Goal: Transaction & Acquisition: Purchase product/service

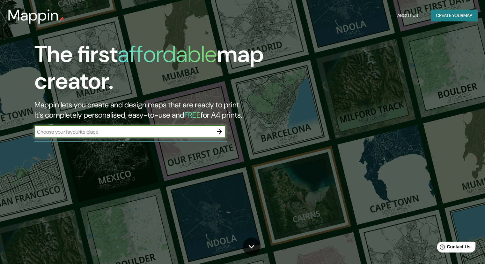
click at [125, 133] on input "text" at bounding box center [123, 131] width 179 height 7
type input "[STREET_ADDRESS][PERSON_NAME][PERSON_NAME], [GEOGRAPHIC_DATA][PERSON_NAME]"
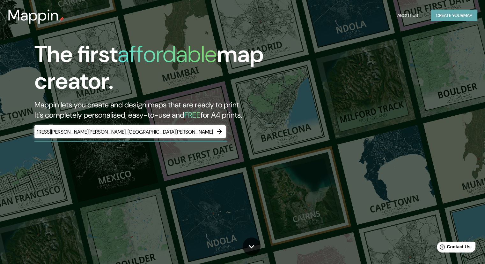
scroll to position [0, 0]
click at [437, 18] on button "Create your map" at bounding box center [454, 16] width 47 height 12
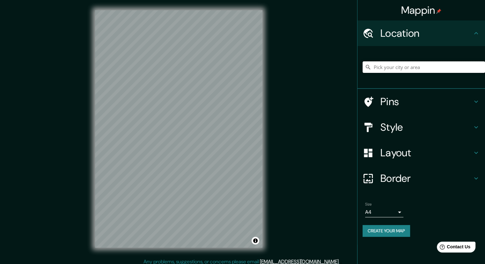
click at [392, 66] on input "Pick your city or area" at bounding box center [424, 66] width 123 height 11
paste input "[STREET_ADDRESS][PERSON_NAME][PERSON_NAME], [GEOGRAPHIC_DATA][PERSON_NAME]"
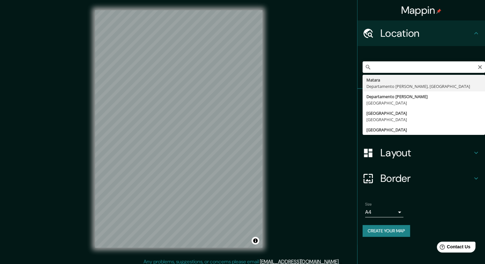
type input "[GEOGRAPHIC_DATA], [GEOGRAPHIC_DATA][PERSON_NAME], [GEOGRAPHIC_DATA]"
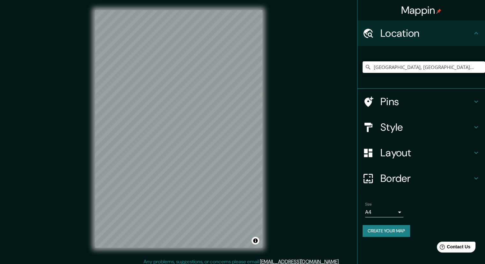
click at [401, 148] on h4 "Layout" at bounding box center [427, 152] width 92 height 13
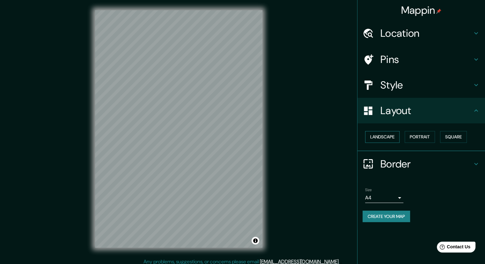
click at [388, 139] on button "Landscape" at bounding box center [382, 137] width 34 height 12
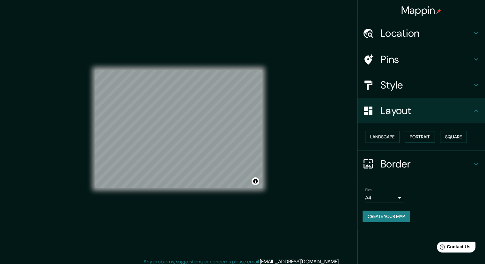
click at [413, 137] on button "Portrait" at bounding box center [420, 137] width 30 height 12
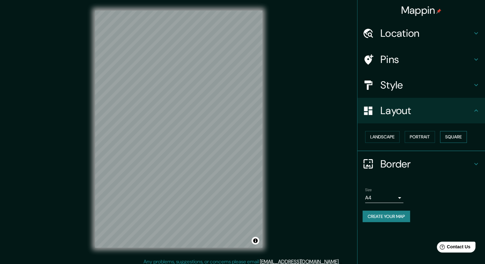
click at [450, 133] on button "Square" at bounding box center [453, 137] width 27 height 12
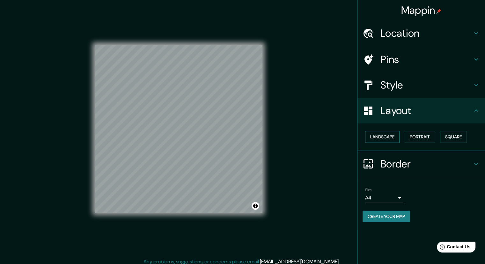
click at [399, 137] on button "Landscape" at bounding box center [382, 137] width 34 height 12
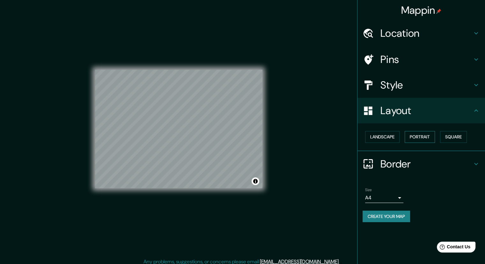
click at [414, 138] on button "Portrait" at bounding box center [420, 137] width 30 height 12
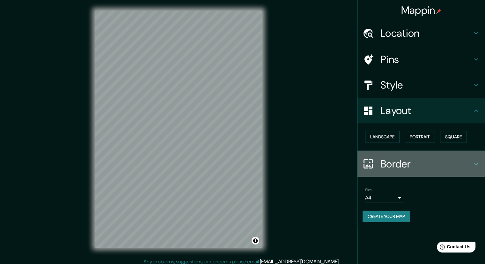
click at [421, 152] on div "Border" at bounding box center [422, 164] width 128 height 26
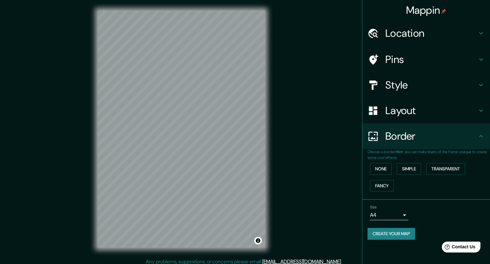
click at [403, 212] on body "Mappin Location [GEOGRAPHIC_DATA], [GEOGRAPHIC_DATA][PERSON_NAME], [GEOGRAPHIC_…" at bounding box center [245, 132] width 490 height 264
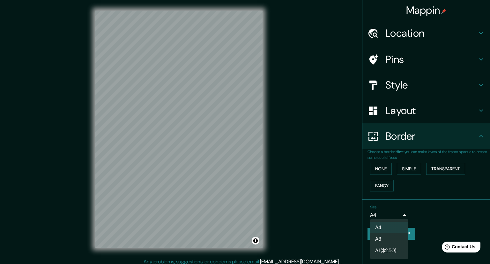
click at [396, 236] on li "A3" at bounding box center [389, 238] width 38 height 11
click at [394, 216] on body "Mappin Location [GEOGRAPHIC_DATA], [GEOGRAPHIC_DATA][PERSON_NAME], [GEOGRAPHIC_…" at bounding box center [245, 132] width 490 height 264
click at [386, 224] on li "A4" at bounding box center [389, 226] width 38 height 11
type input "single"
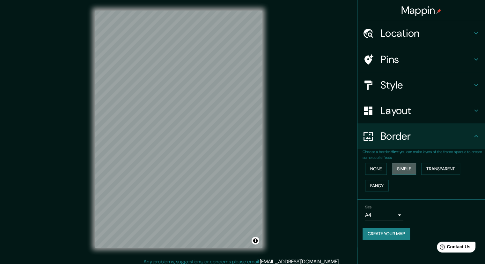
click at [402, 166] on button "Simple" at bounding box center [404, 169] width 24 height 12
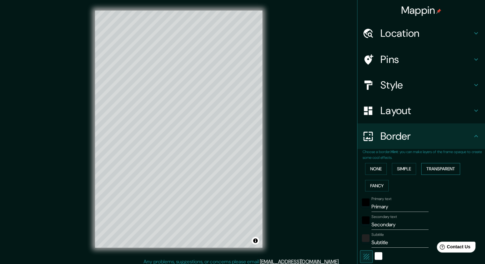
click at [426, 164] on button "Transparent" at bounding box center [441, 169] width 39 height 12
click at [374, 167] on button "None" at bounding box center [376, 169] width 22 height 12
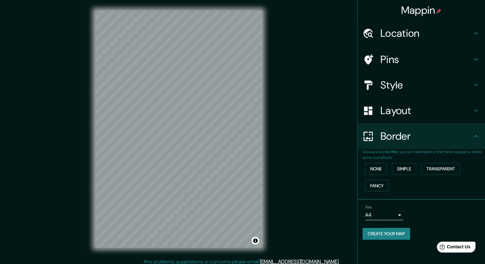
click at [391, 89] on h4 "Style" at bounding box center [427, 85] width 92 height 13
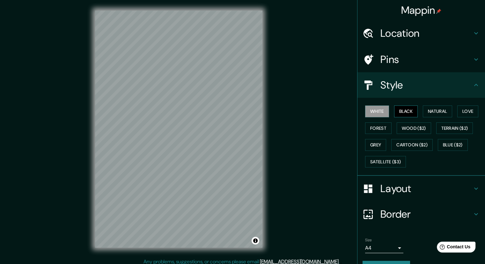
click at [397, 112] on button "Black" at bounding box center [406, 111] width 24 height 12
click at [423, 115] on button "Natural" at bounding box center [437, 111] width 29 height 12
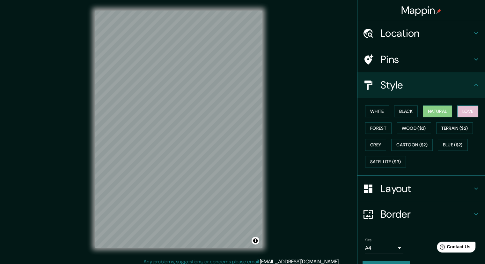
click at [458, 111] on button "Love" at bounding box center [468, 111] width 21 height 12
click at [375, 123] on button "Forest" at bounding box center [378, 128] width 26 height 12
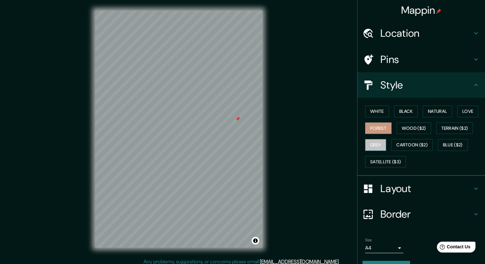
click at [377, 142] on button "Grey" at bounding box center [375, 145] width 21 height 12
click at [368, 112] on button "White" at bounding box center [377, 111] width 24 height 12
click at [394, 111] on button "Black" at bounding box center [406, 111] width 24 height 12
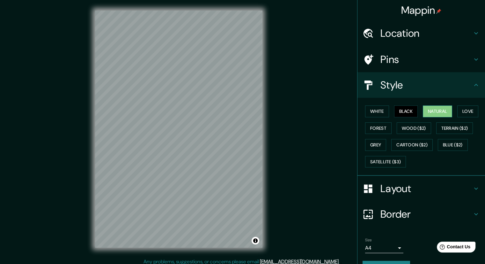
click at [440, 108] on button "Natural" at bounding box center [437, 111] width 29 height 12
click at [211, 132] on div at bounding box center [209, 129] width 5 height 5
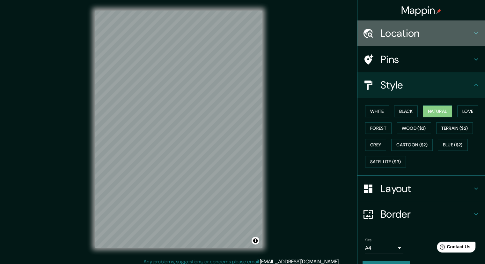
click at [410, 34] on h4 "Location" at bounding box center [427, 33] width 92 height 13
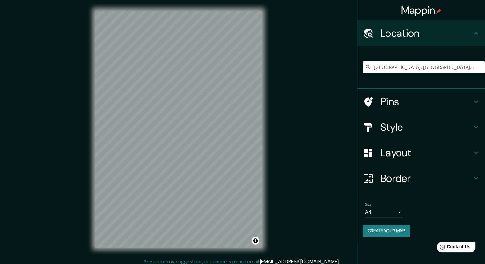
click at [410, 35] on h4 "Location" at bounding box center [427, 33] width 92 height 13
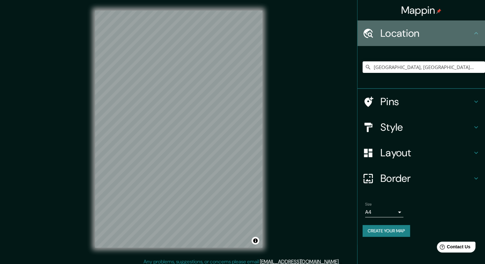
click at [475, 35] on icon at bounding box center [477, 33] width 8 height 8
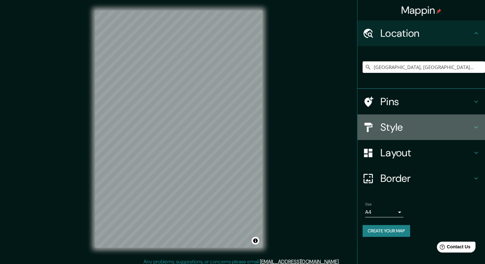
click at [393, 130] on h4 "Style" at bounding box center [427, 127] width 92 height 13
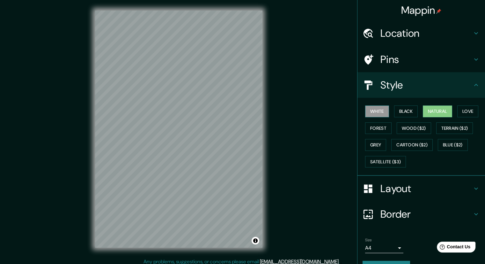
click at [376, 108] on button "White" at bounding box center [377, 111] width 24 height 12
click at [268, 123] on div "© Mapbox © OpenStreetMap Improve this map" at bounding box center [179, 129] width 188 height 258
click at [461, 108] on button "Love" at bounding box center [468, 111] width 21 height 12
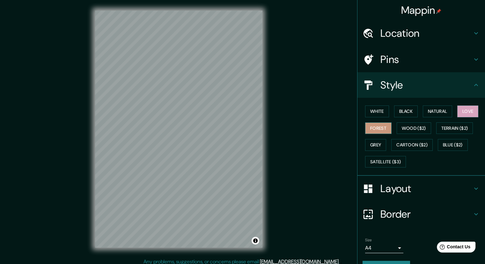
click at [383, 130] on button "Forest" at bounding box center [378, 128] width 26 height 12
